Goal: Check status: Check status

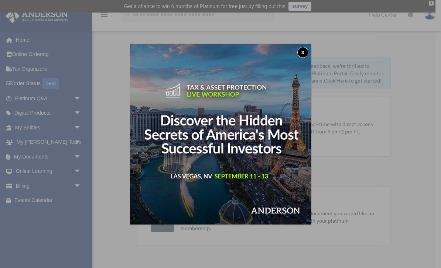
click at [299, 54] on button "x" at bounding box center [302, 52] width 11 height 11
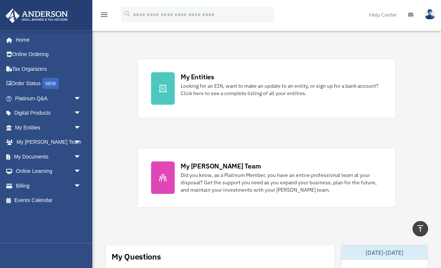
scroll to position [217, 0]
click at [59, 125] on link "My Entities arrow_drop_down" at bounding box center [48, 127] width 87 height 15
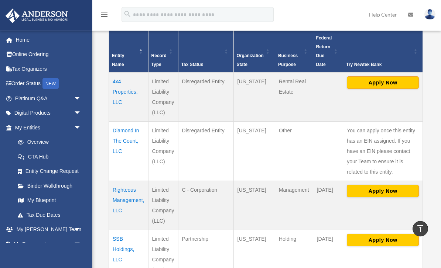
scroll to position [171, 0]
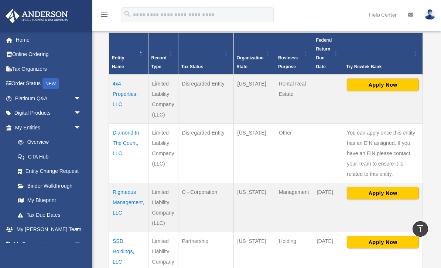
click at [118, 99] on td "4x4 Properties, LLC" at bounding box center [128, 99] width 39 height 49
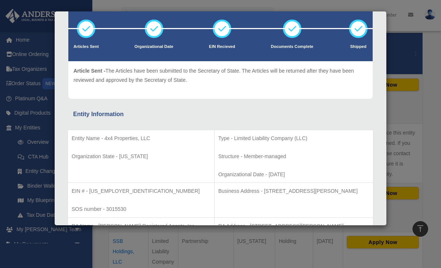
scroll to position [42, 0]
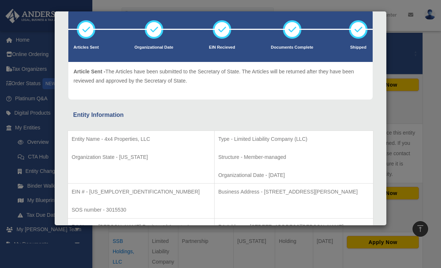
click at [437, 121] on div "Details × Articles Sent Organizational Date" at bounding box center [220, 134] width 441 height 268
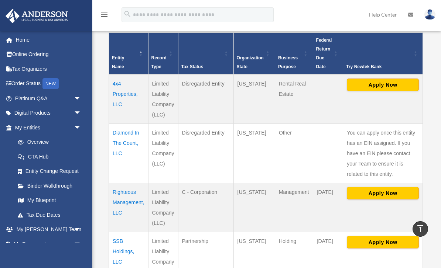
click at [125, 99] on td "4x4 Properties, LLC" at bounding box center [128, 99] width 39 height 49
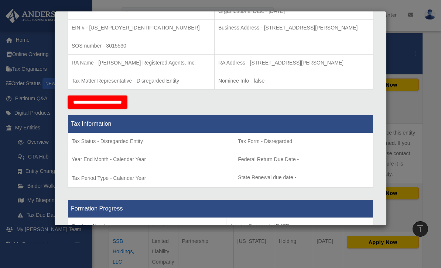
scroll to position [199, 0]
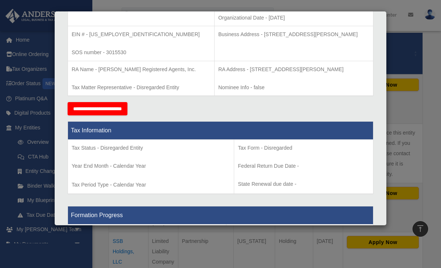
click at [423, 111] on div "Details × Articles Sent Organizational Date" at bounding box center [220, 134] width 441 height 268
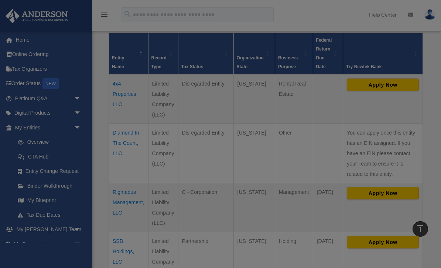
scroll to position [0, 0]
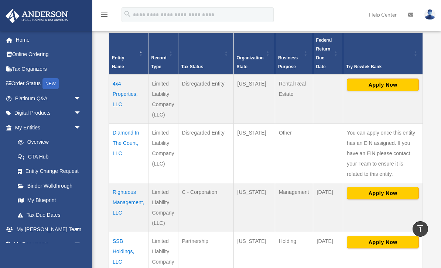
click at [213, 101] on td "Disregarded Entity" at bounding box center [205, 99] width 55 height 49
click at [118, 99] on td "4x4 Properties, LLC" at bounding box center [128, 99] width 39 height 49
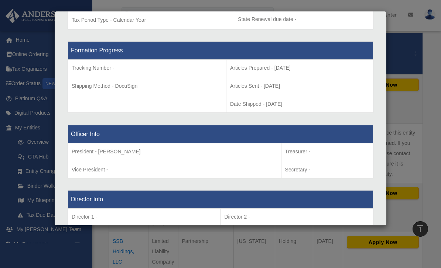
scroll to position [350, 0]
